Goal: Transaction & Acquisition: Purchase product/service

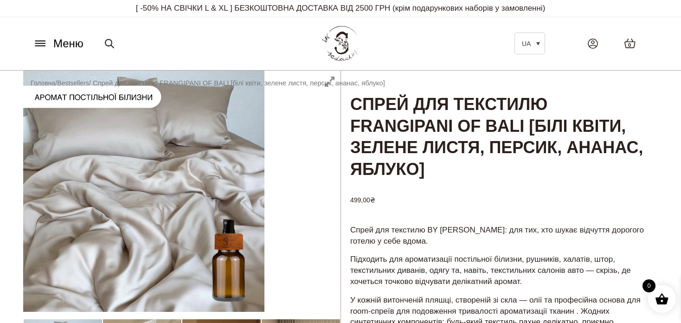
click at [36, 47] on icon at bounding box center [40, 44] width 15 height 10
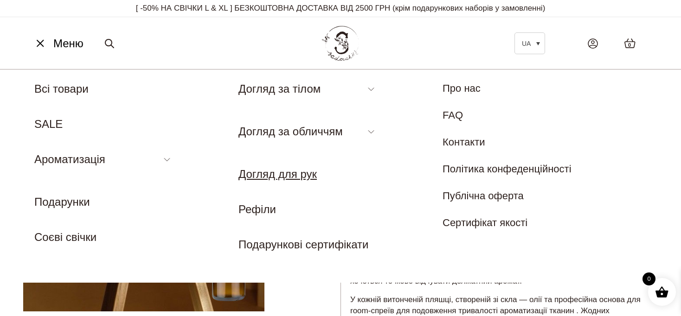
click at [289, 178] on link "Догляд для рук" at bounding box center [278, 174] width 78 height 13
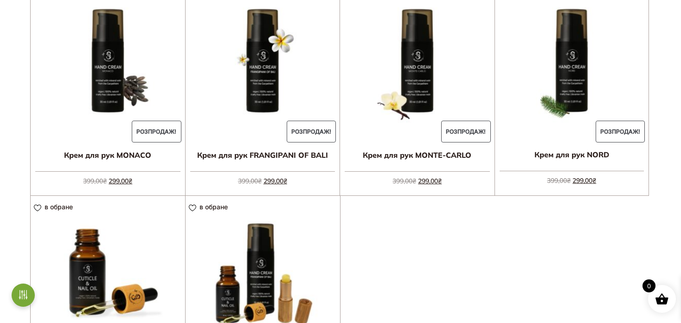
scroll to position [418, 0]
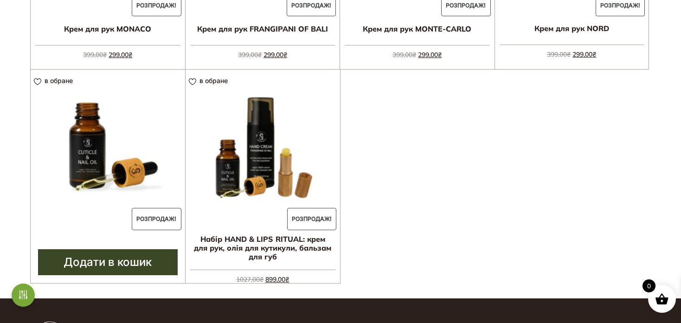
click at [66, 142] on img at bounding box center [108, 147] width 155 height 155
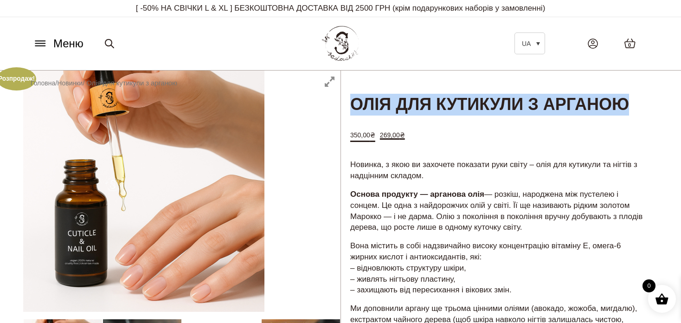
drag, startPoint x: 450, startPoint y: 128, endPoint x: 352, endPoint y: 103, distance: 100.4
click at [352, 103] on h1 "Олія для кутикули з арганою" at bounding box center [499, 94] width 317 height 46
copy h1 "Олія для кутикули з арганою"
